Goal: Task Accomplishment & Management: Use online tool/utility

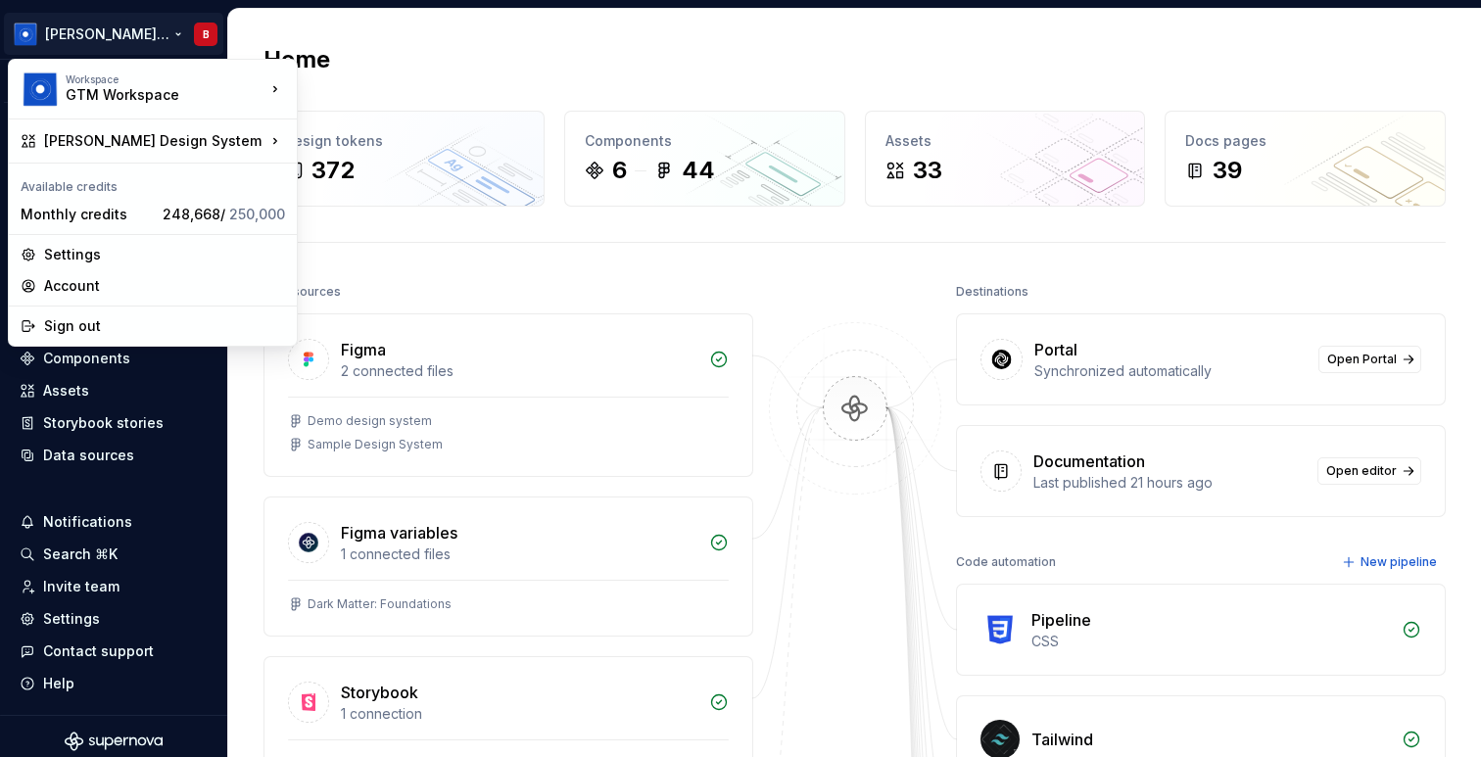
click at [483, 60] on html "[PERSON_NAME] Design System B Version Current draft Home Documentation Analytic…" at bounding box center [740, 378] width 1481 height 757
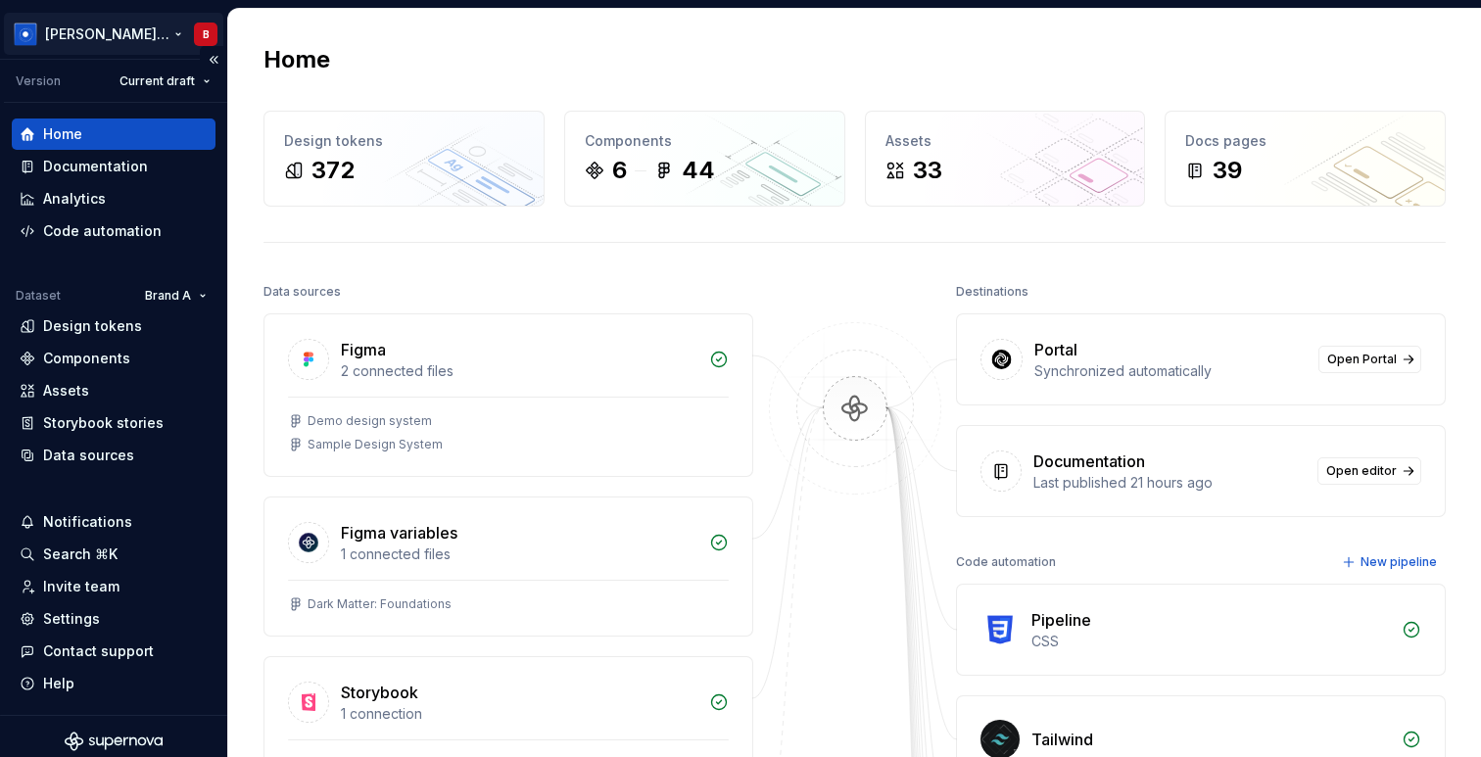
click at [120, 26] on html "[PERSON_NAME] Design System B Version Current draft Home Documentation Analytic…" at bounding box center [740, 378] width 1481 height 757
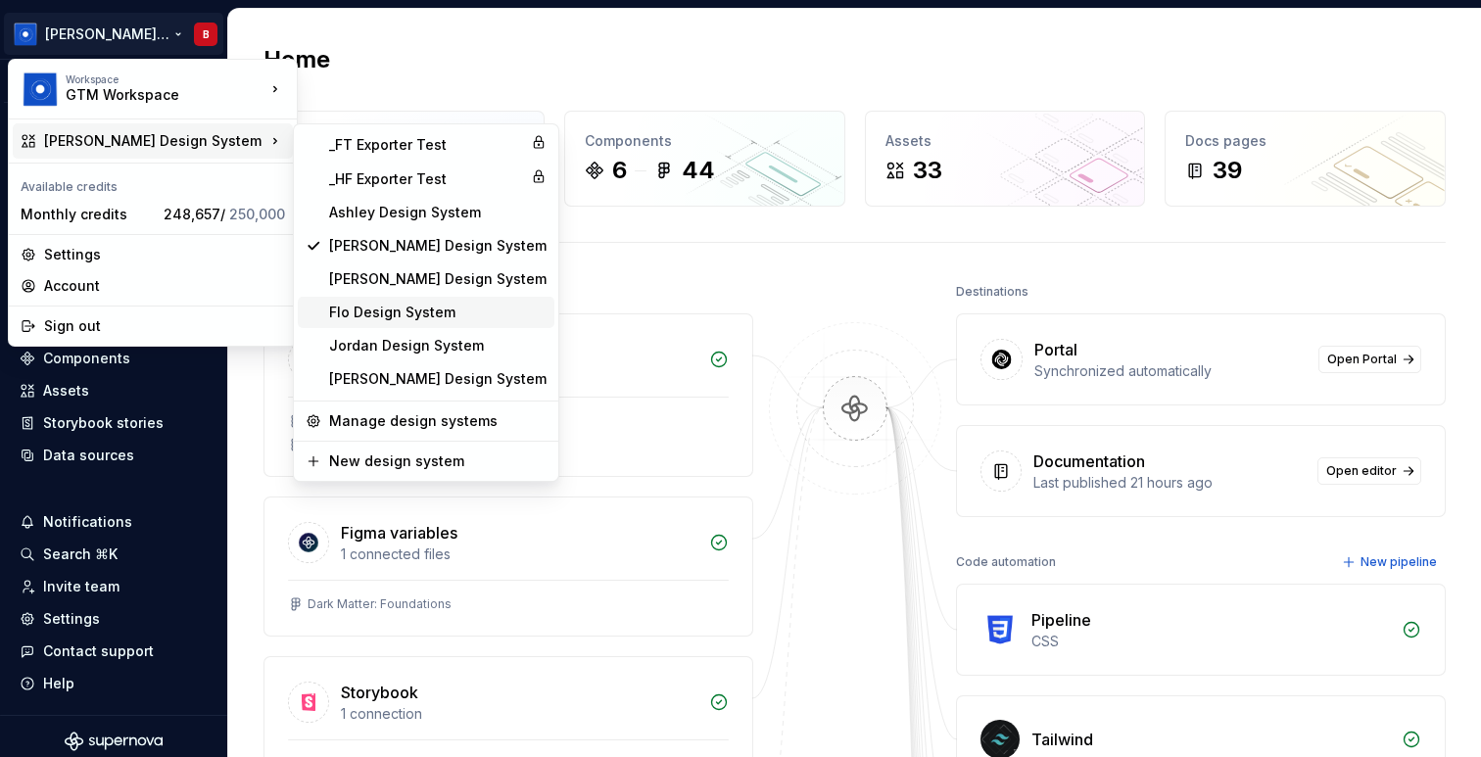
click at [413, 311] on div "Flo Design System" at bounding box center [438, 313] width 218 height 20
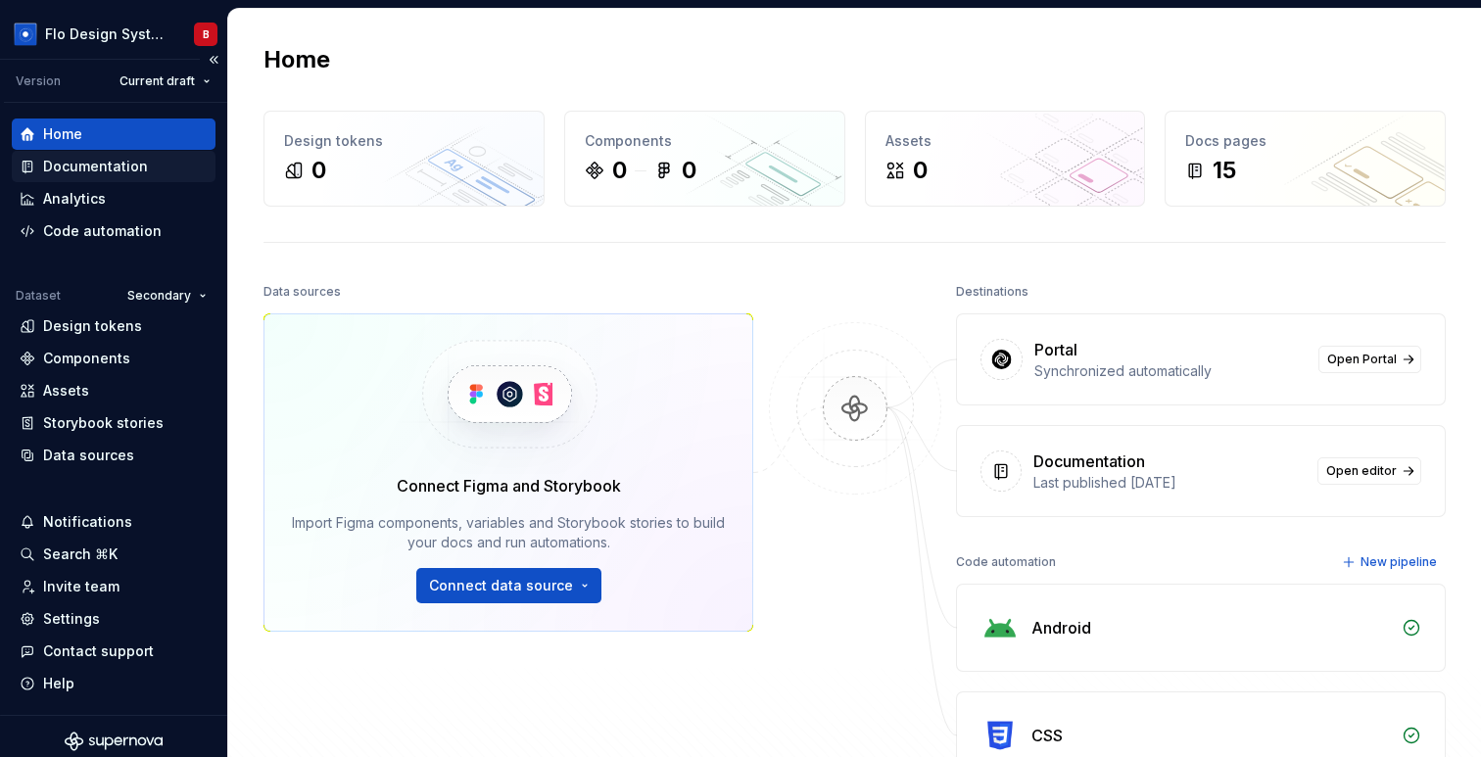
click at [150, 175] on div "Documentation" at bounding box center [114, 167] width 188 height 20
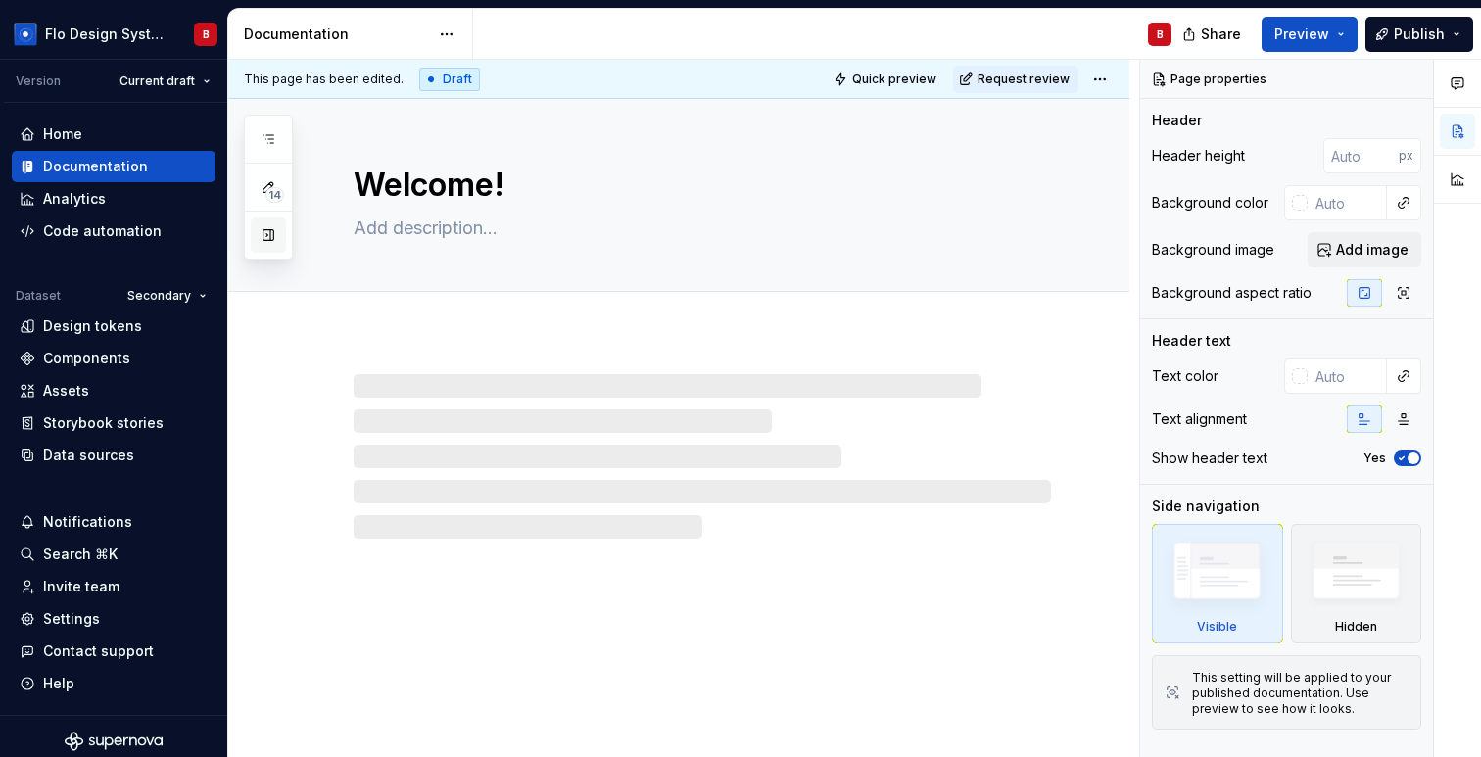
click at [260, 232] on button "button" at bounding box center [268, 235] width 35 height 35
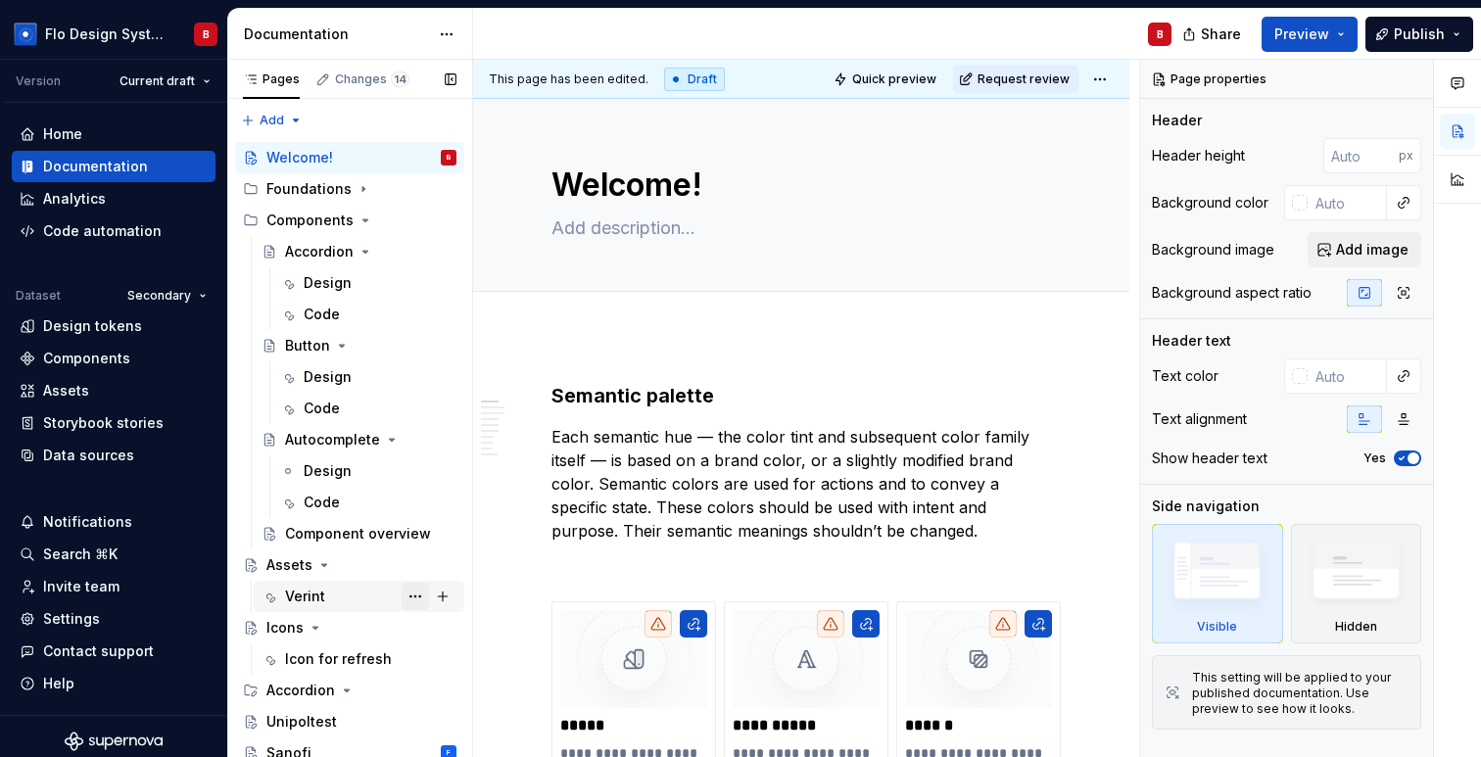
scroll to position [7, 0]
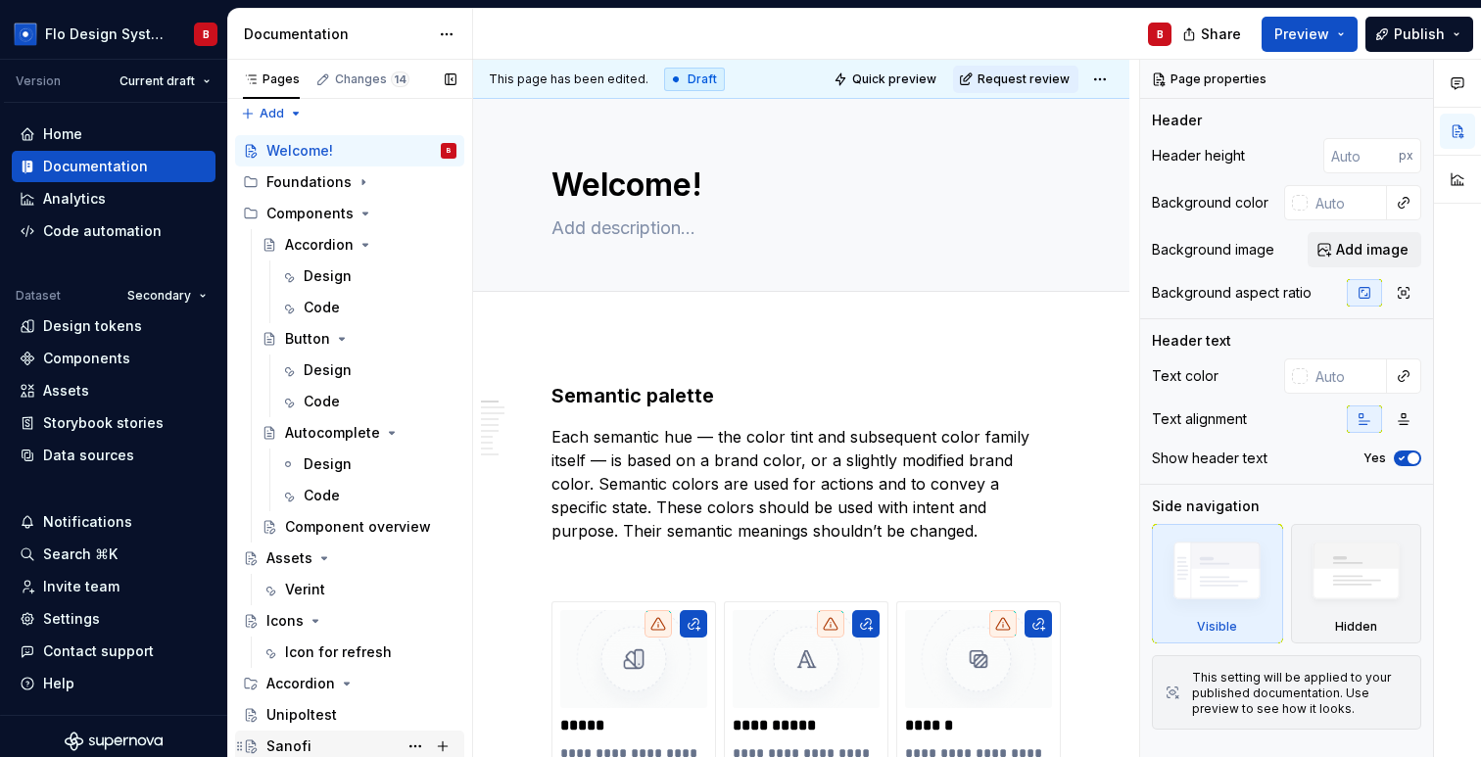
click at [300, 744] on div "Sanofi" at bounding box center [288, 747] width 45 height 20
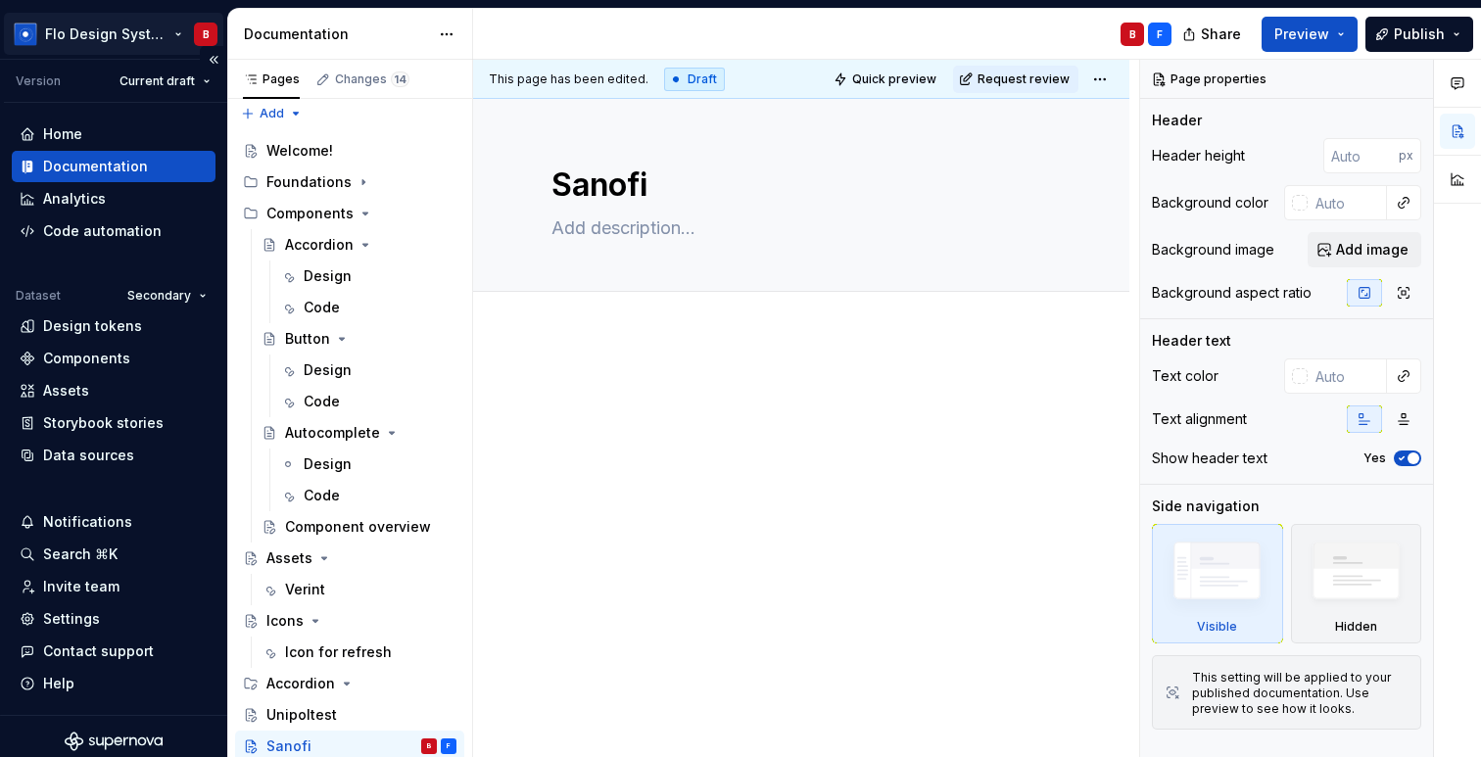
click at [123, 44] on html "Flo Design System B Version Current draft Home Documentation Analytics Code aut…" at bounding box center [740, 378] width 1481 height 757
type textarea "*"
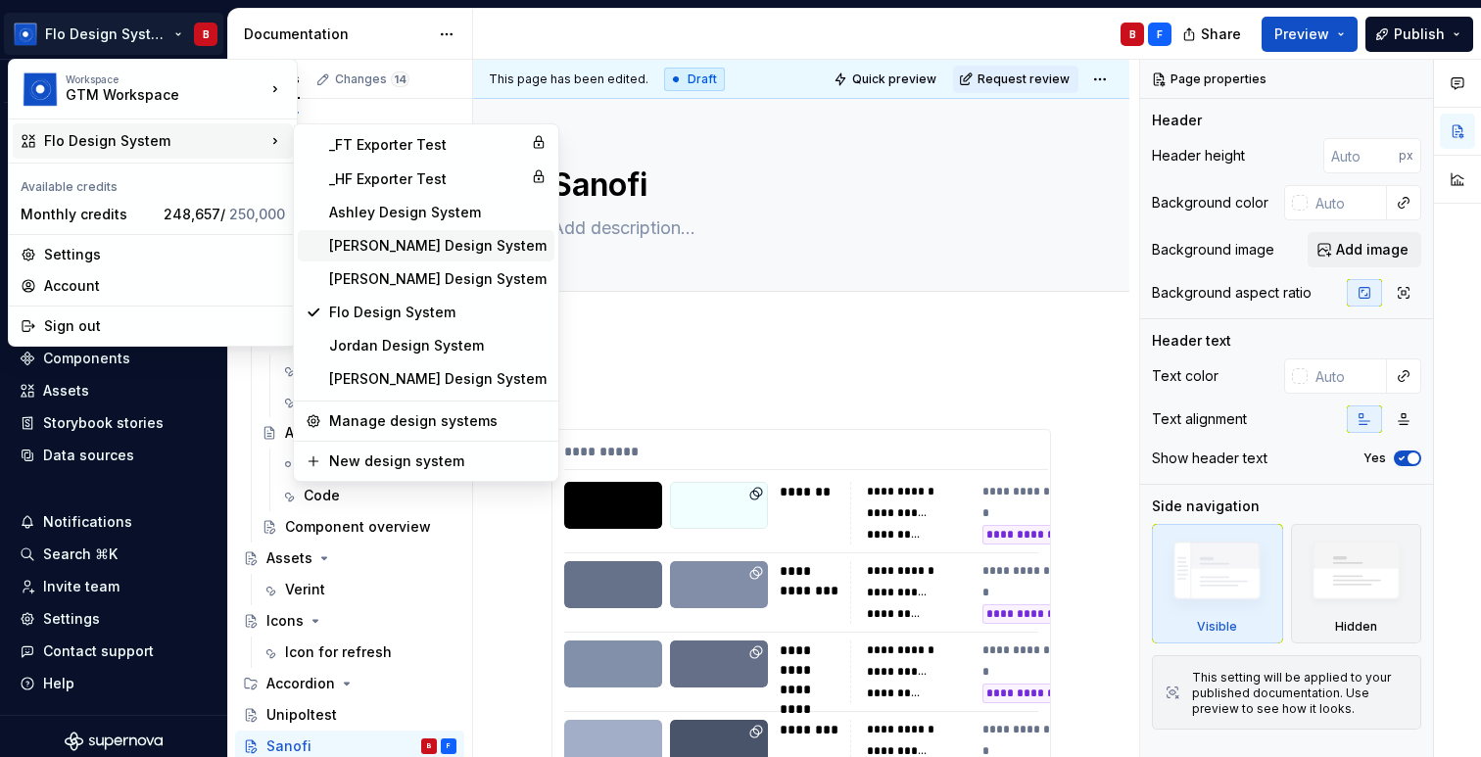
click at [410, 243] on div "[PERSON_NAME] Design System" at bounding box center [438, 246] width 218 height 20
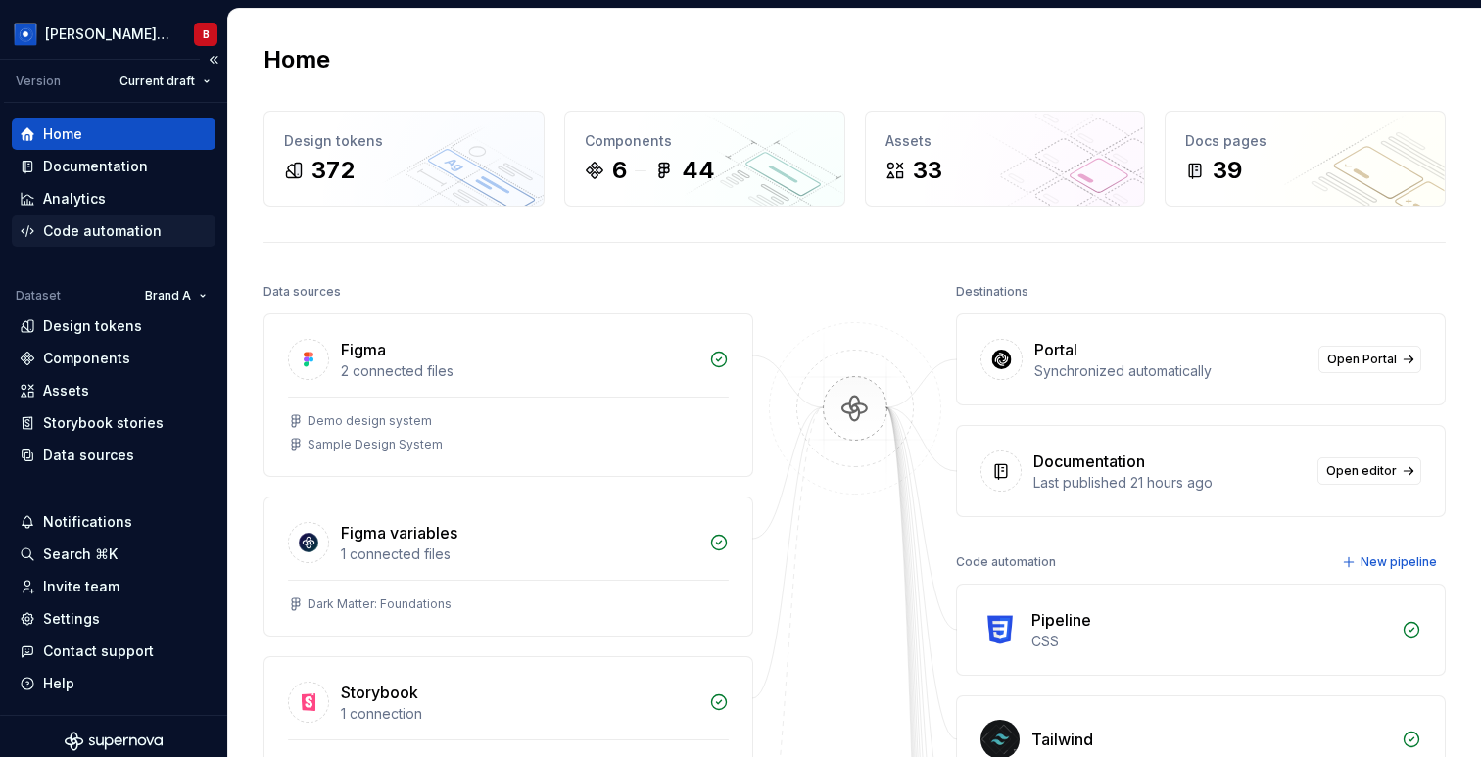
click at [106, 231] on div "Code automation" at bounding box center [102, 231] width 119 height 20
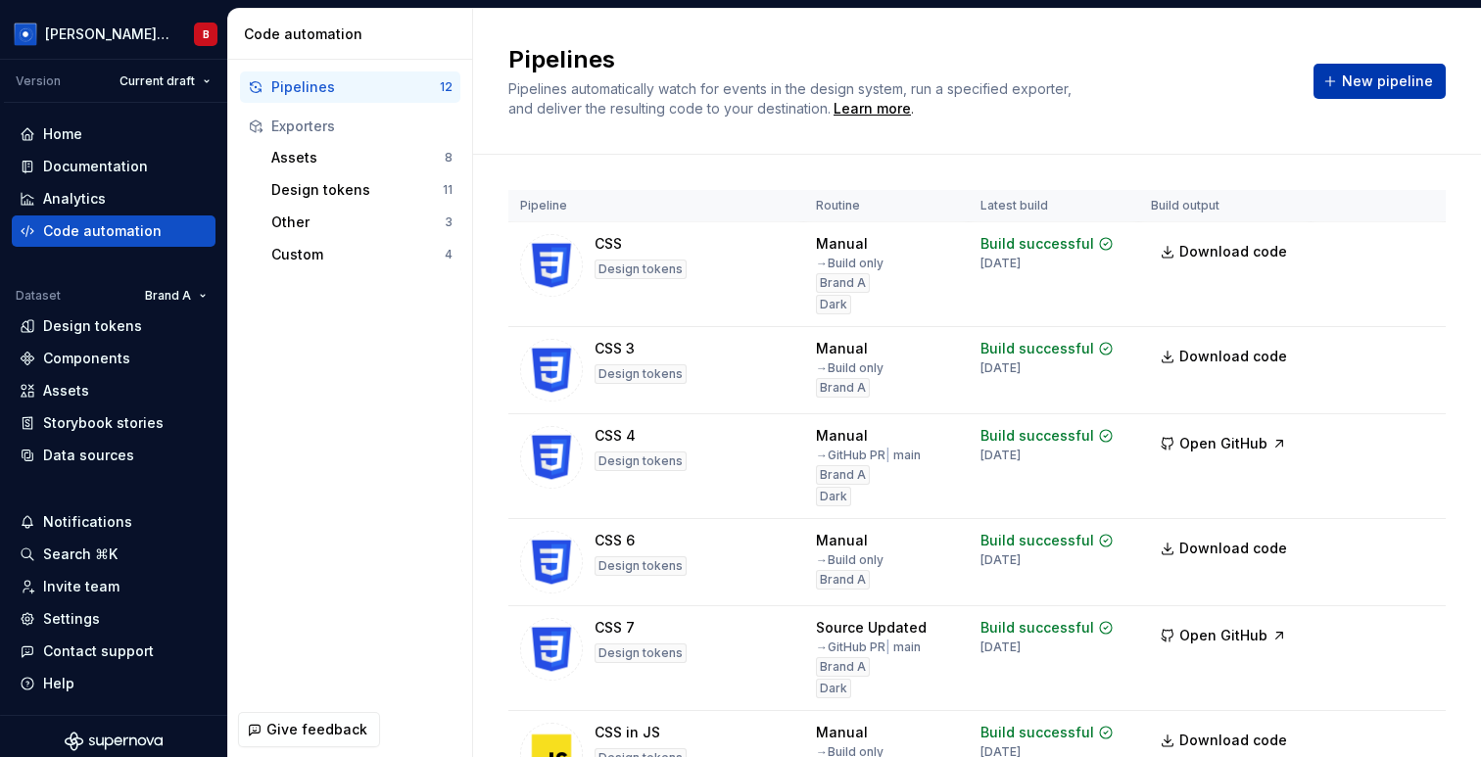
click at [1379, 85] on span "New pipeline" at bounding box center [1387, 82] width 91 height 20
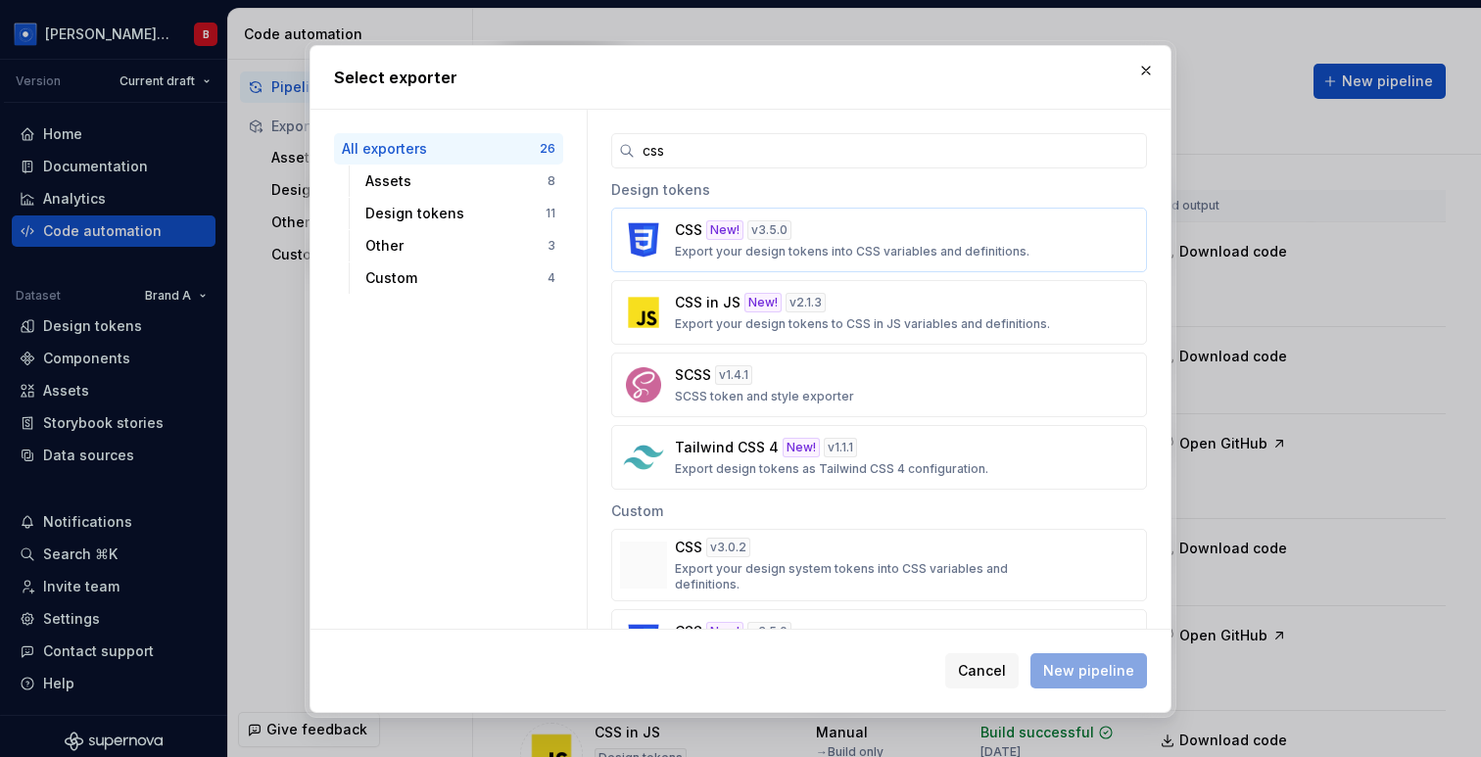
type input "css"
click at [772, 221] on div "v 3.5.0" at bounding box center [770, 230] width 44 height 20
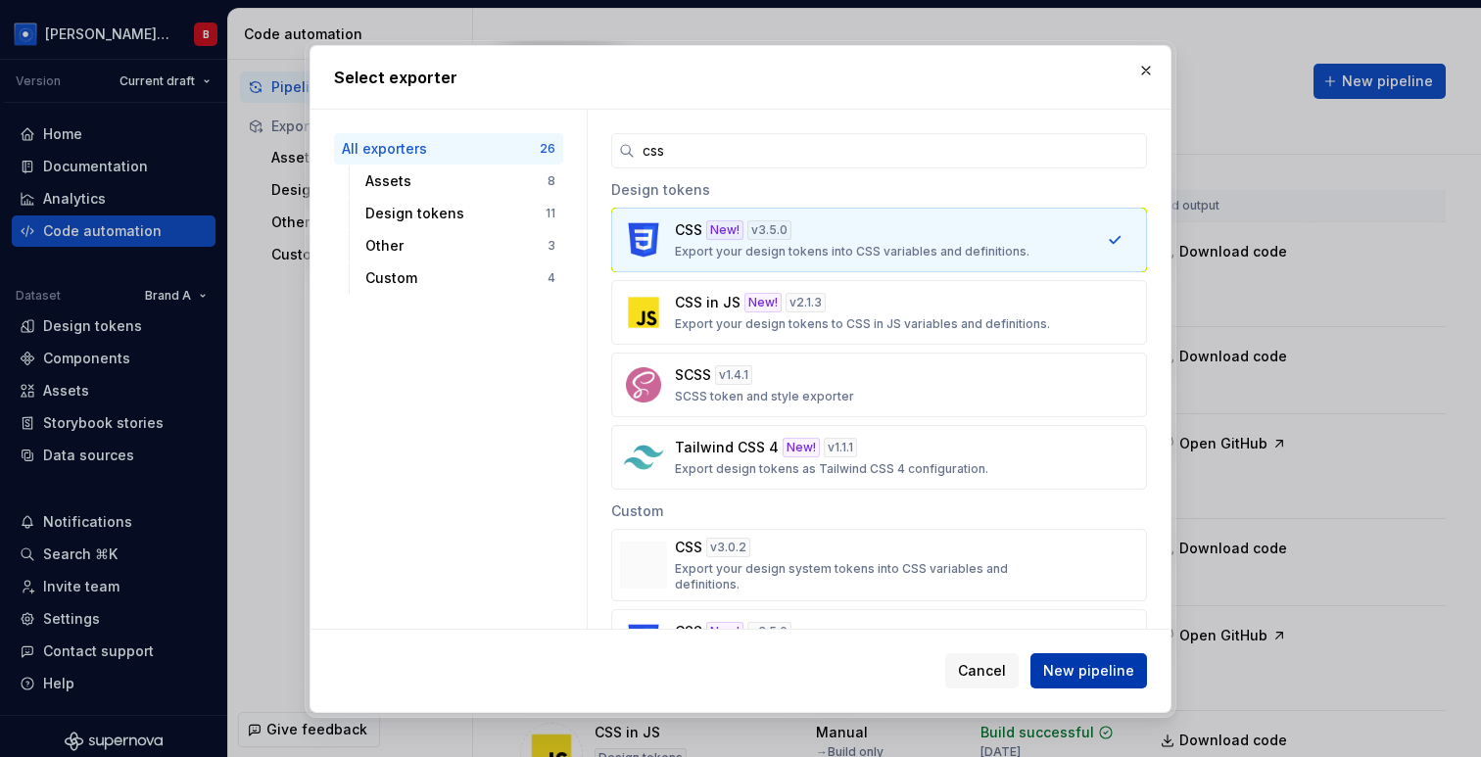
click at [1075, 670] on span "New pipeline" at bounding box center [1088, 671] width 91 height 20
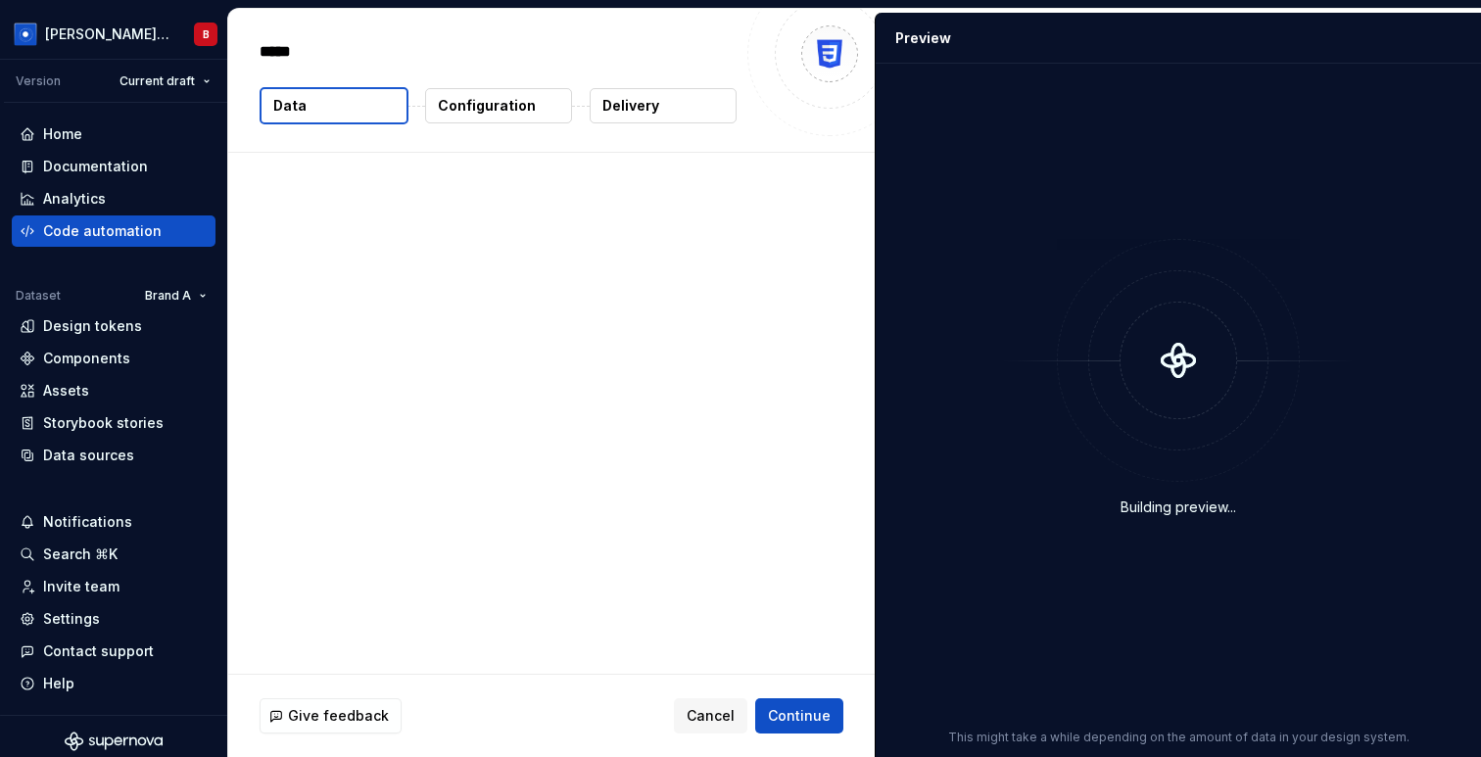
type textarea "*"
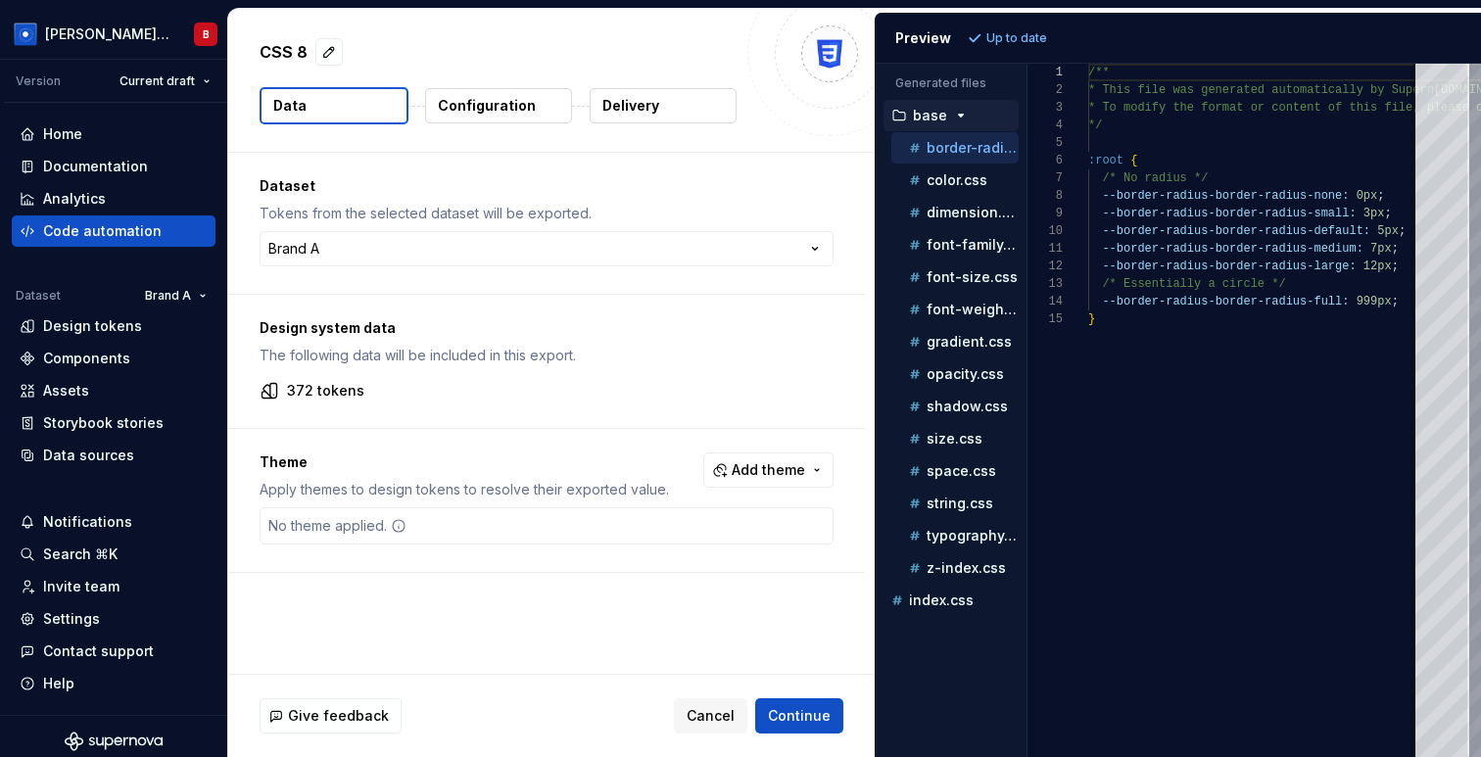
click at [730, 115] on button "Delivery" at bounding box center [663, 105] width 147 height 35
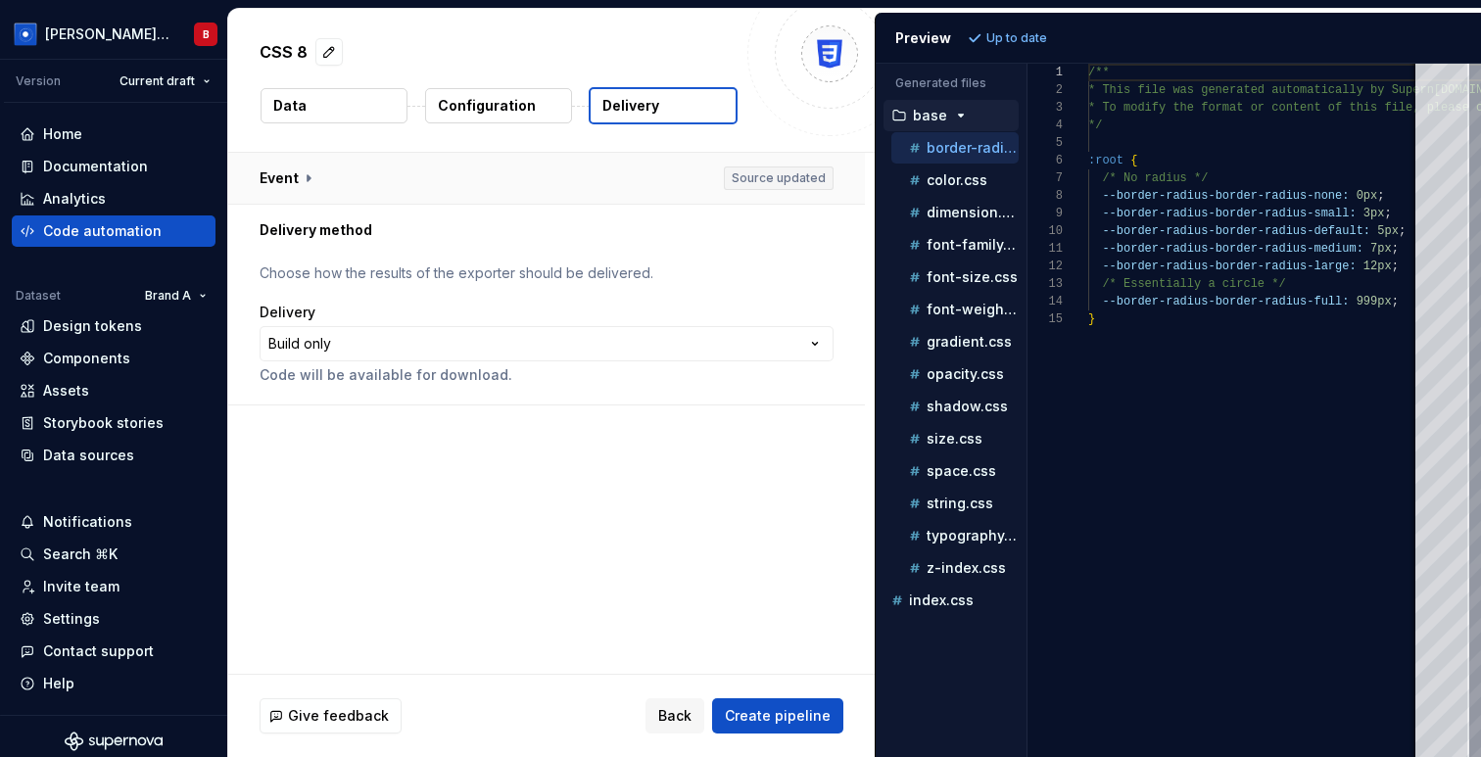
click at [304, 176] on button "button" at bounding box center [546, 178] width 637 height 51
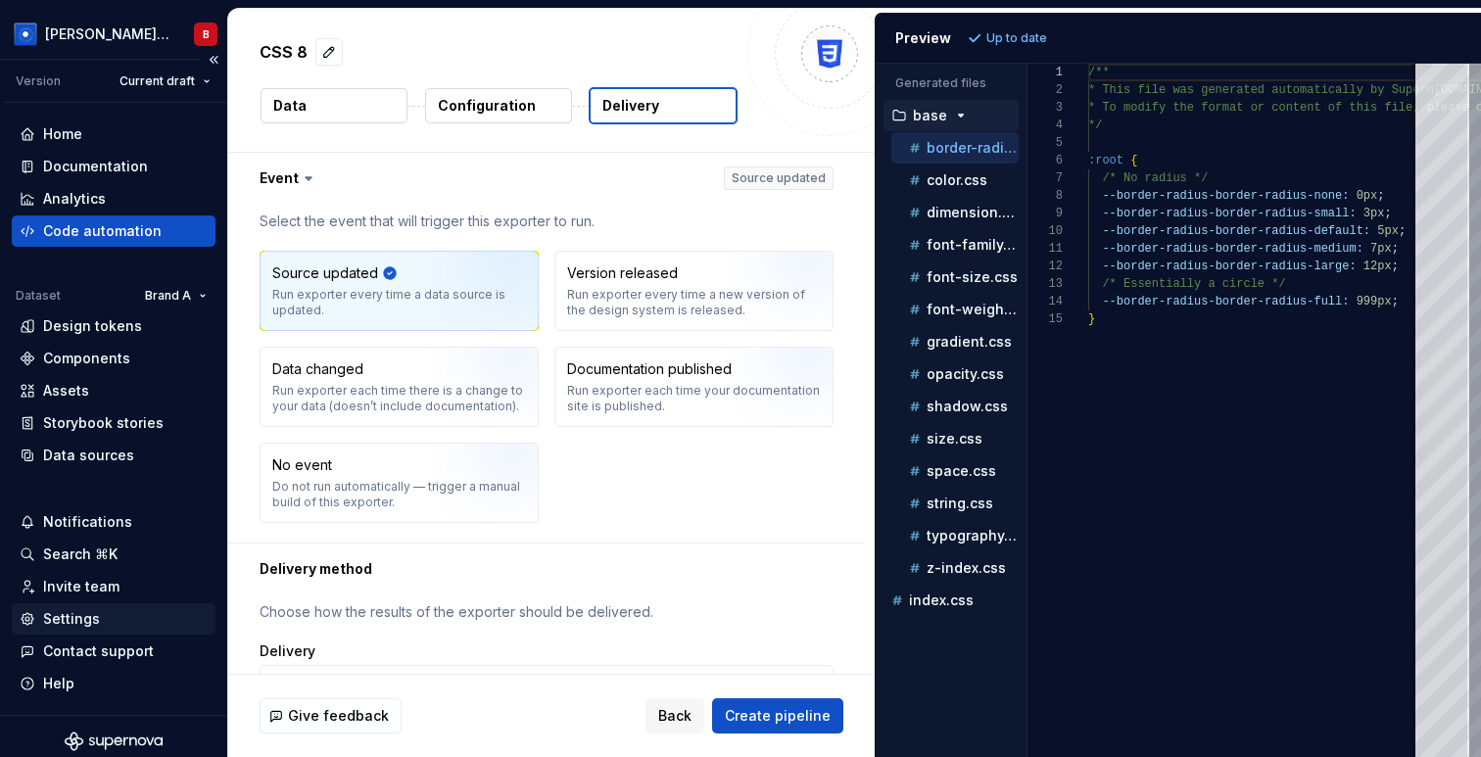
click at [87, 618] on div "Settings" at bounding box center [71, 619] width 57 height 20
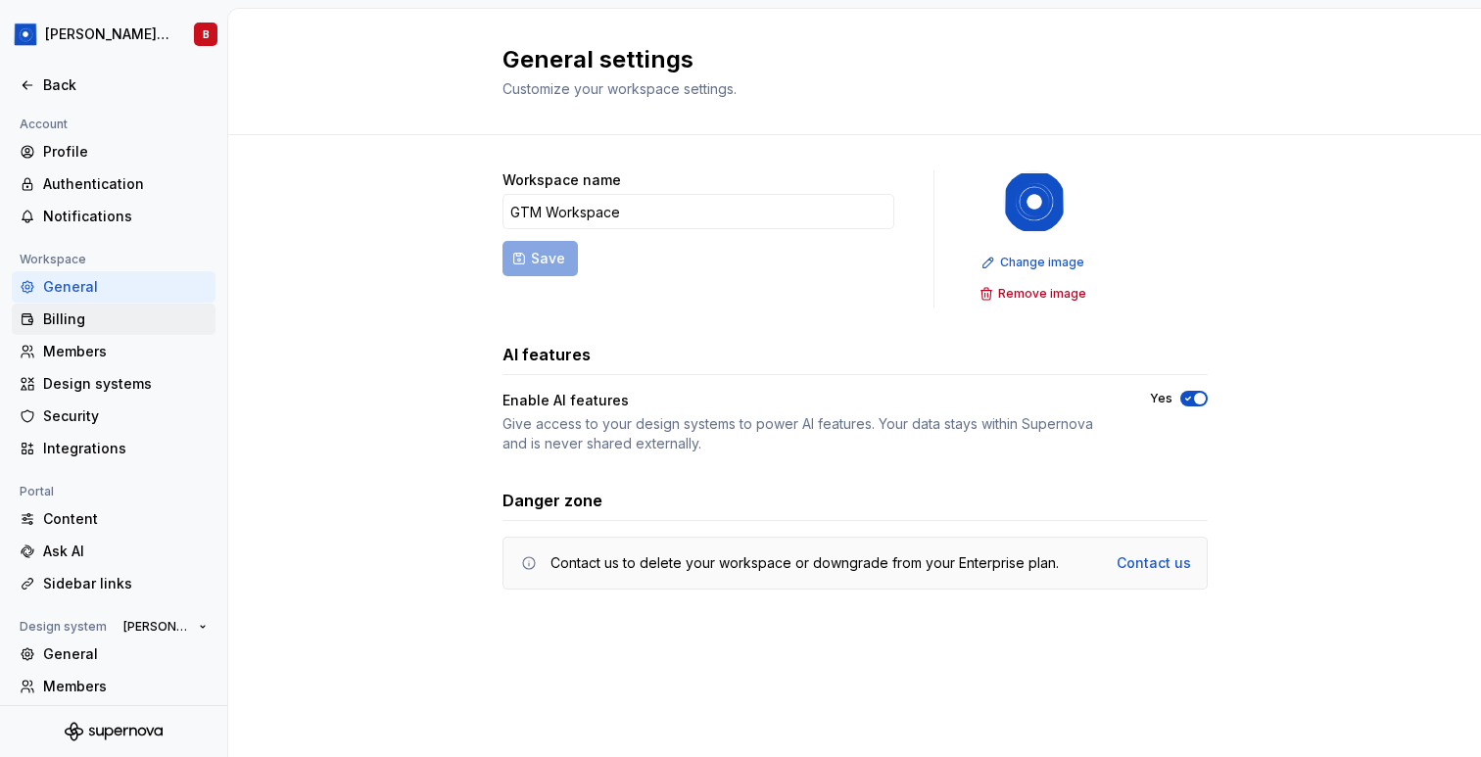
click at [115, 310] on div "Billing" at bounding box center [125, 320] width 165 height 20
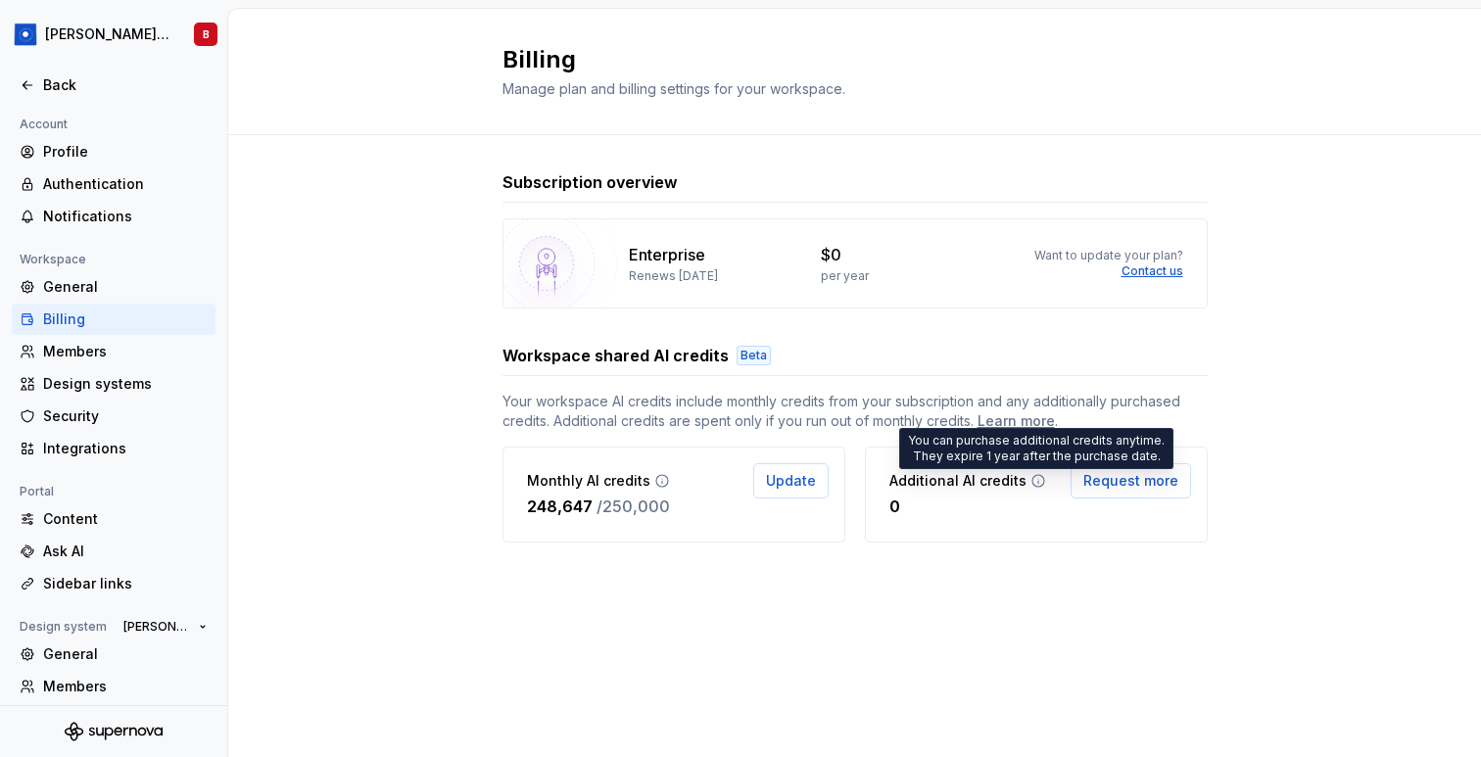
click at [1031, 478] on icon at bounding box center [1039, 481] width 16 height 16
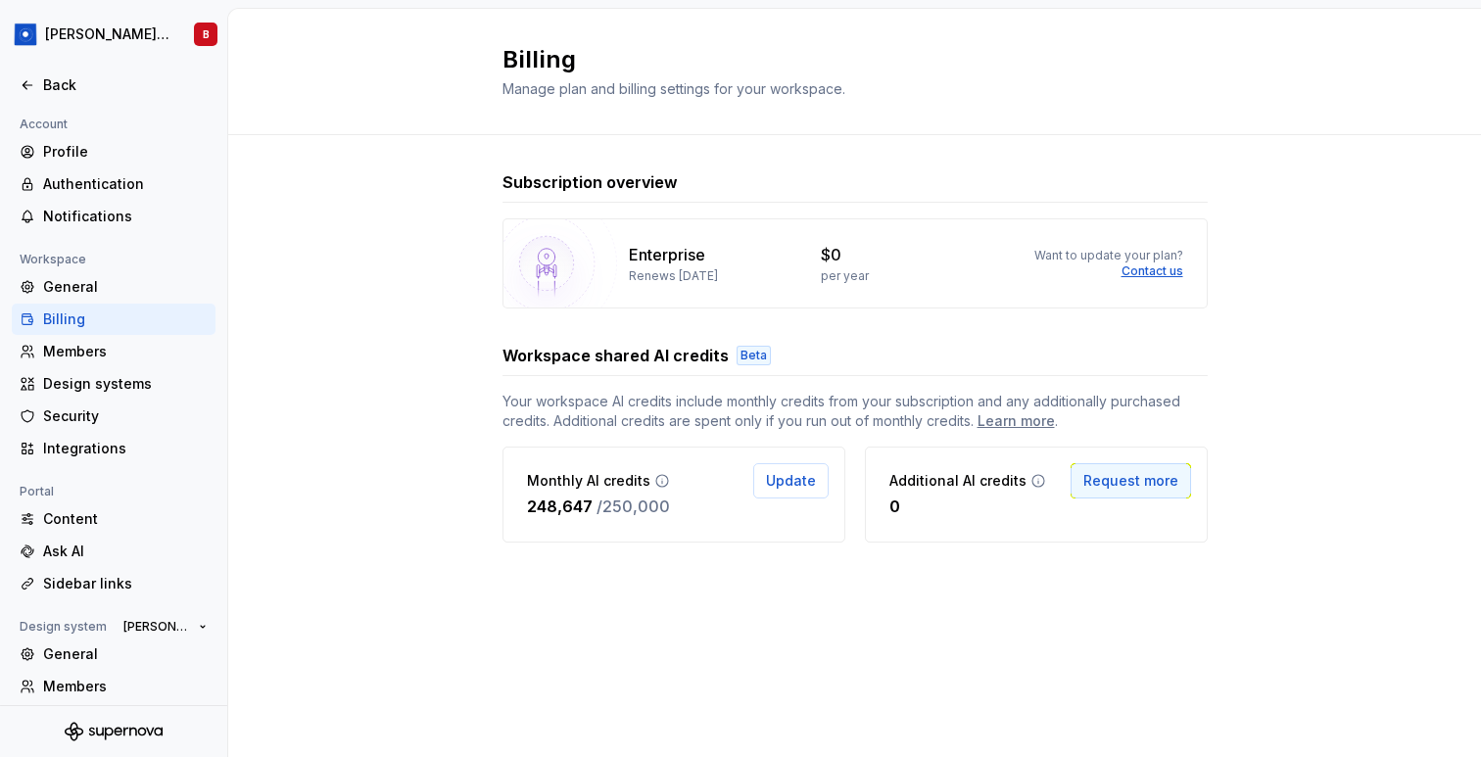
click at [1117, 486] on span "Request more" at bounding box center [1131, 481] width 95 height 20
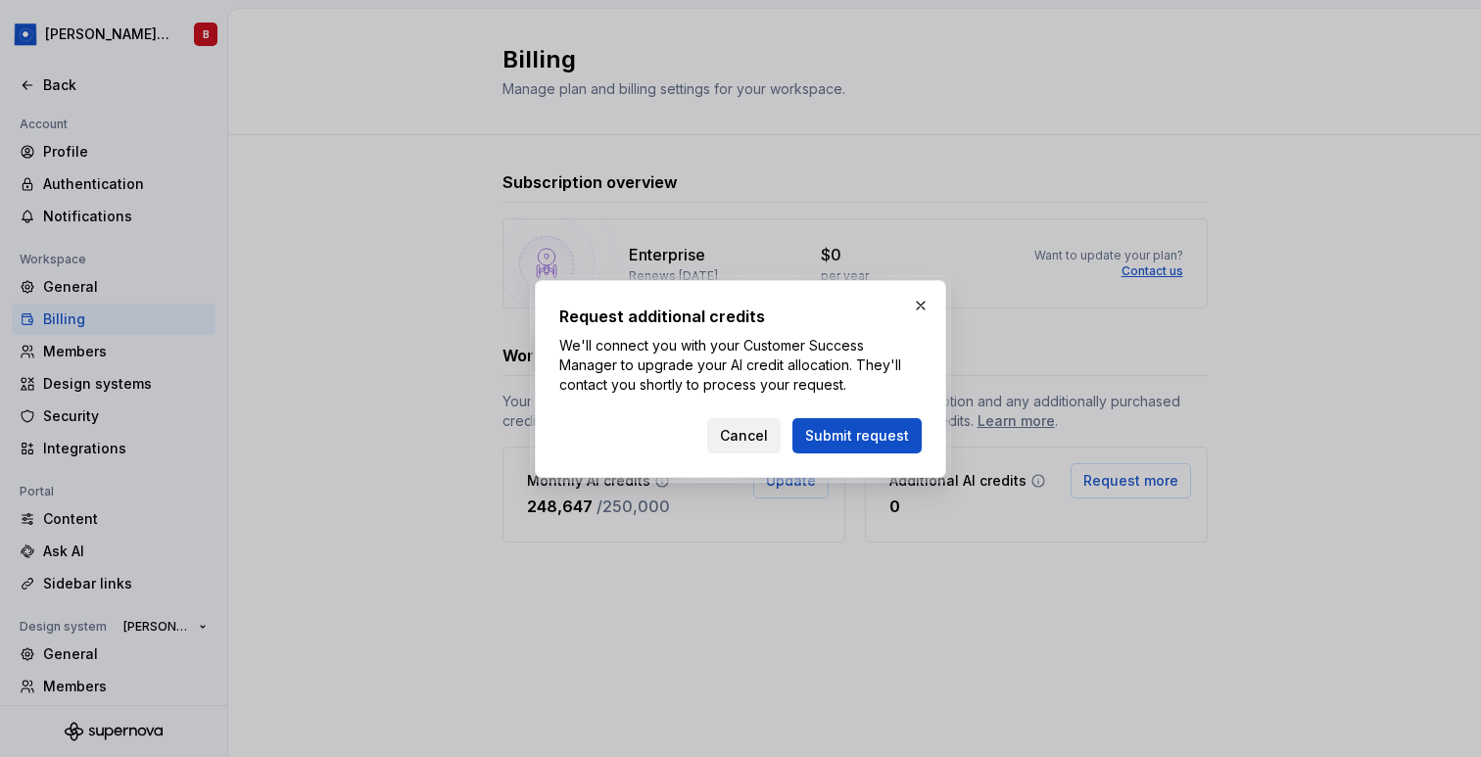
click at [744, 444] on span "Cancel" at bounding box center [744, 436] width 48 height 20
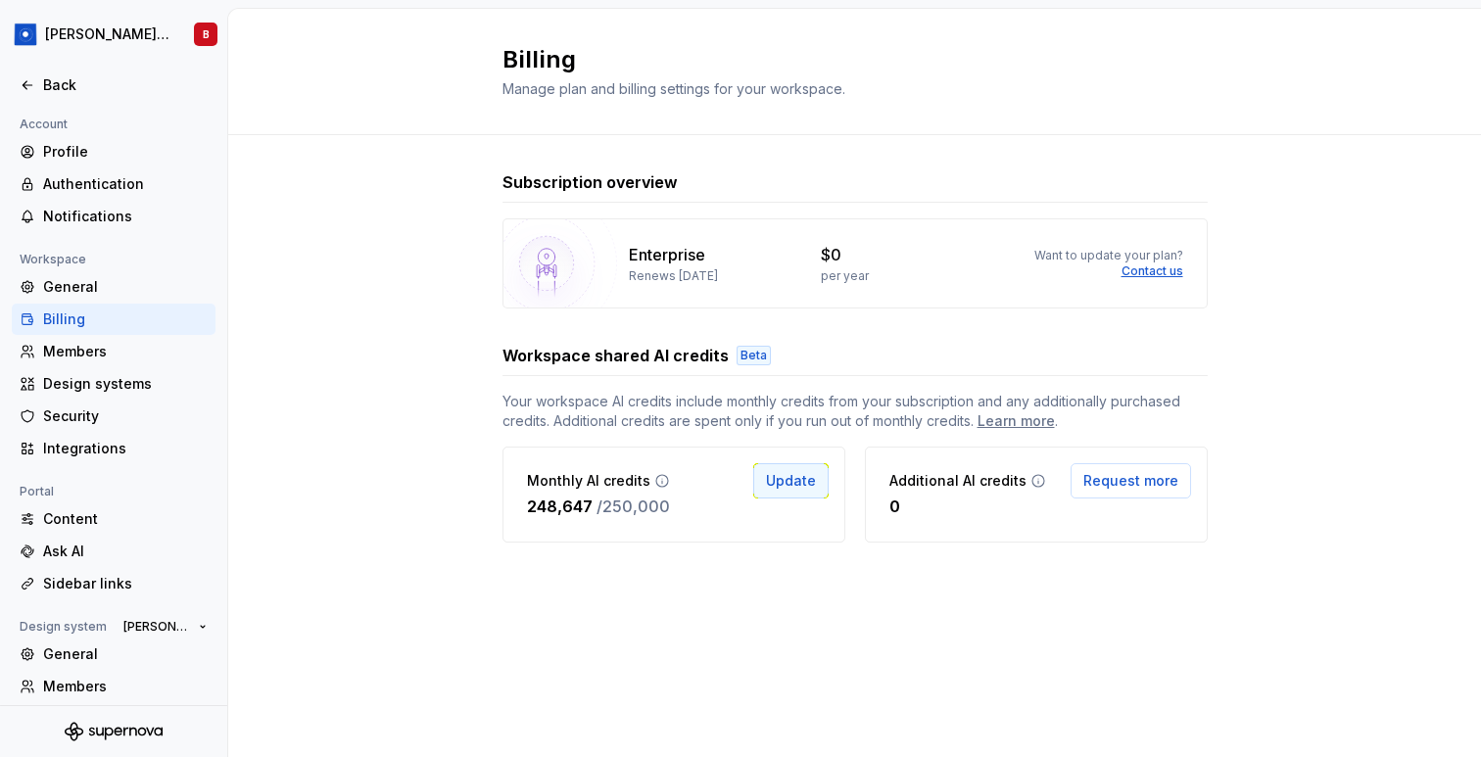
click at [778, 487] on span "Update" at bounding box center [791, 481] width 50 height 20
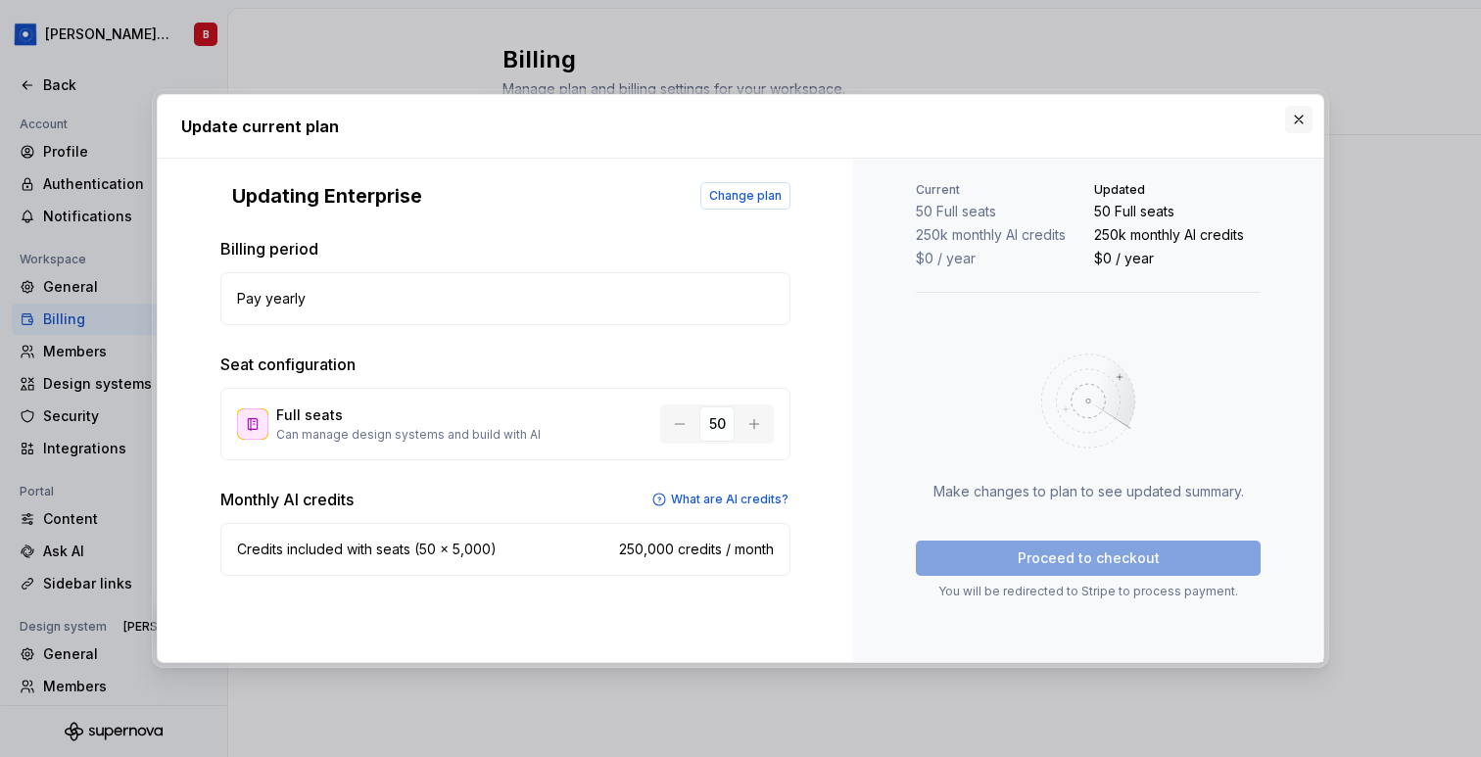
click at [1300, 121] on button "button" at bounding box center [1298, 119] width 27 height 27
